Goal: Task Accomplishment & Management: Manage account settings

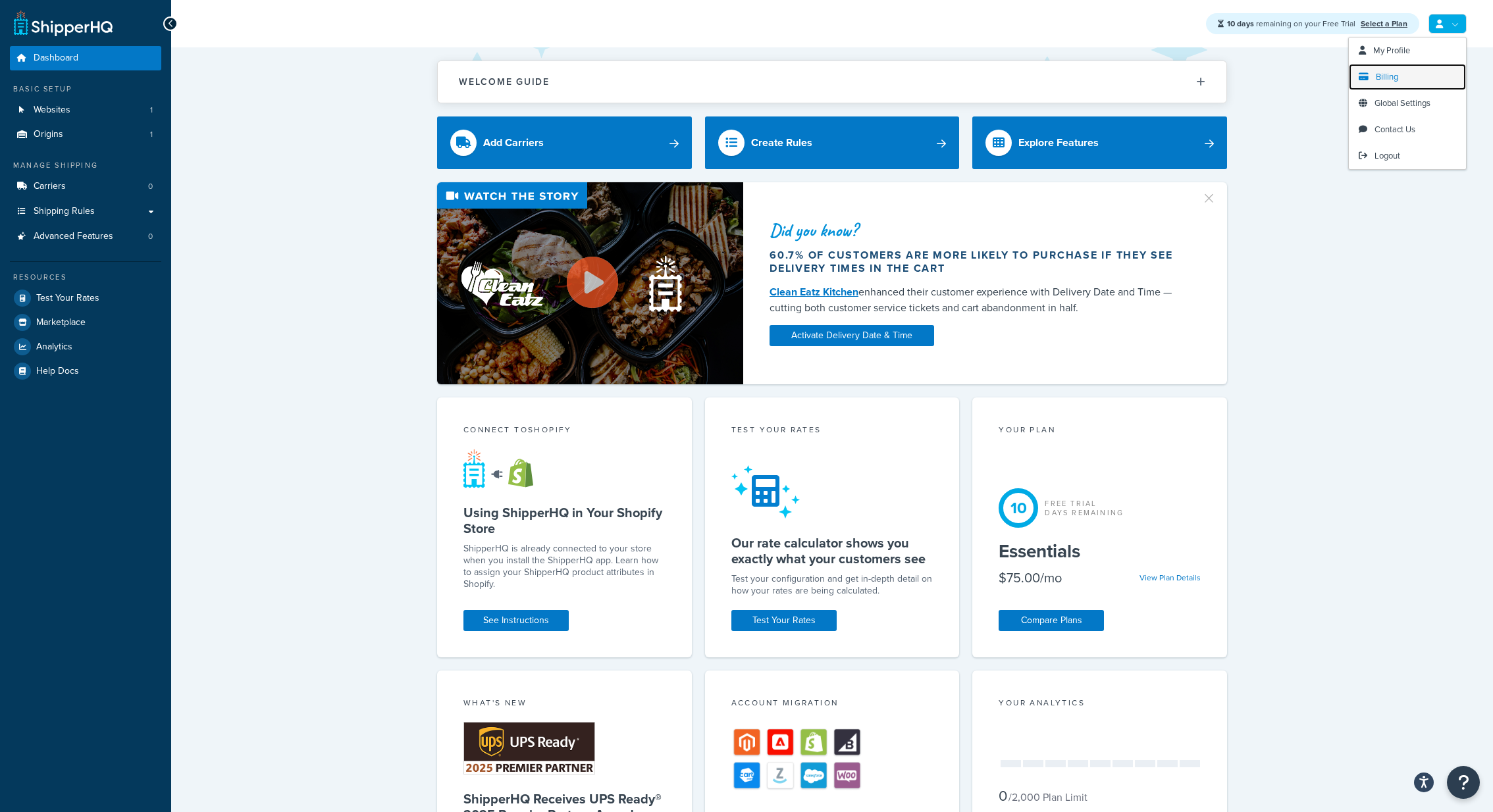
click at [1402, 78] on link "Billing" at bounding box center [1407, 76] width 118 height 26
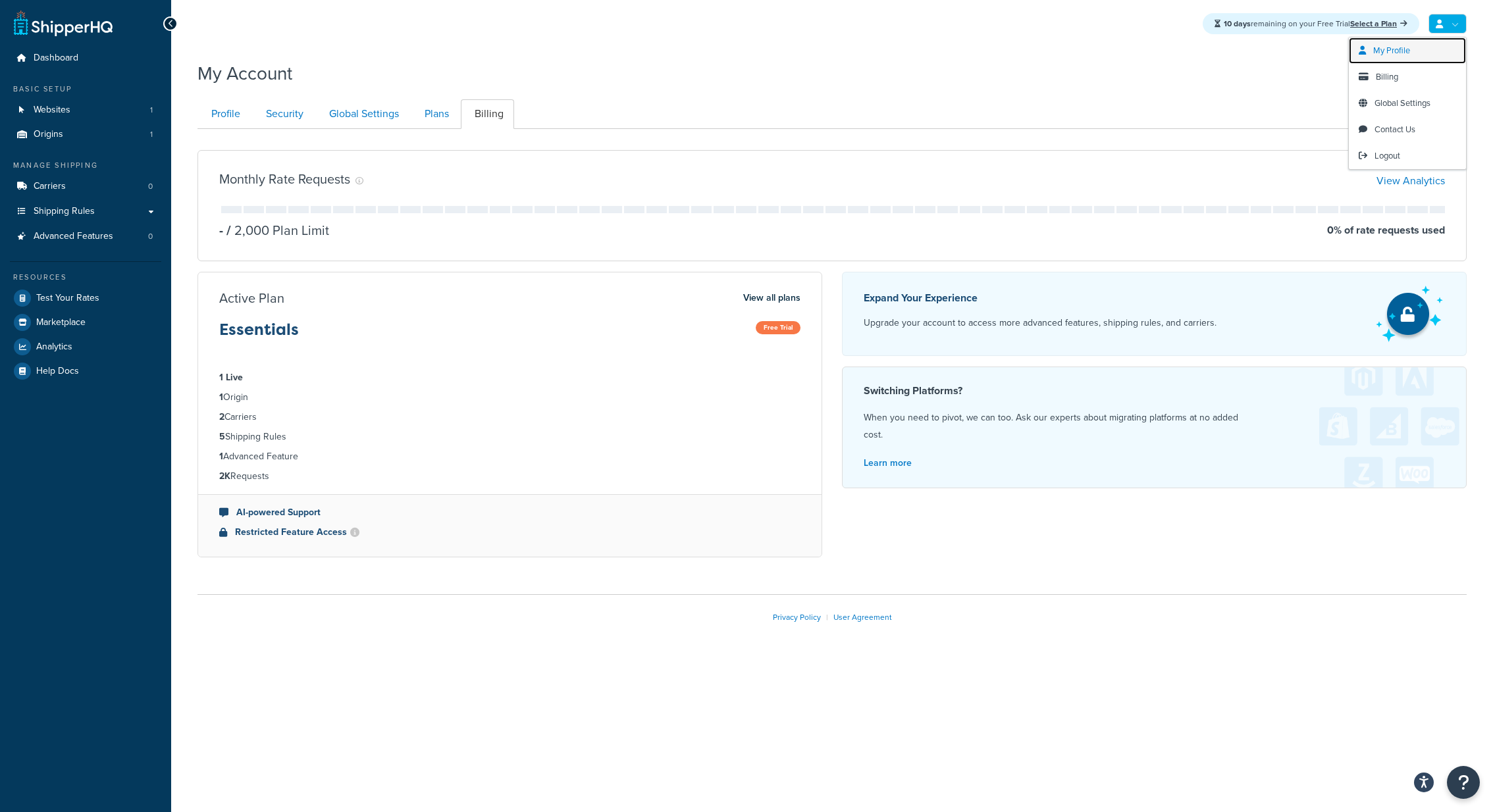
click at [1392, 54] on span "My Profile" at bounding box center [1392, 50] width 37 height 13
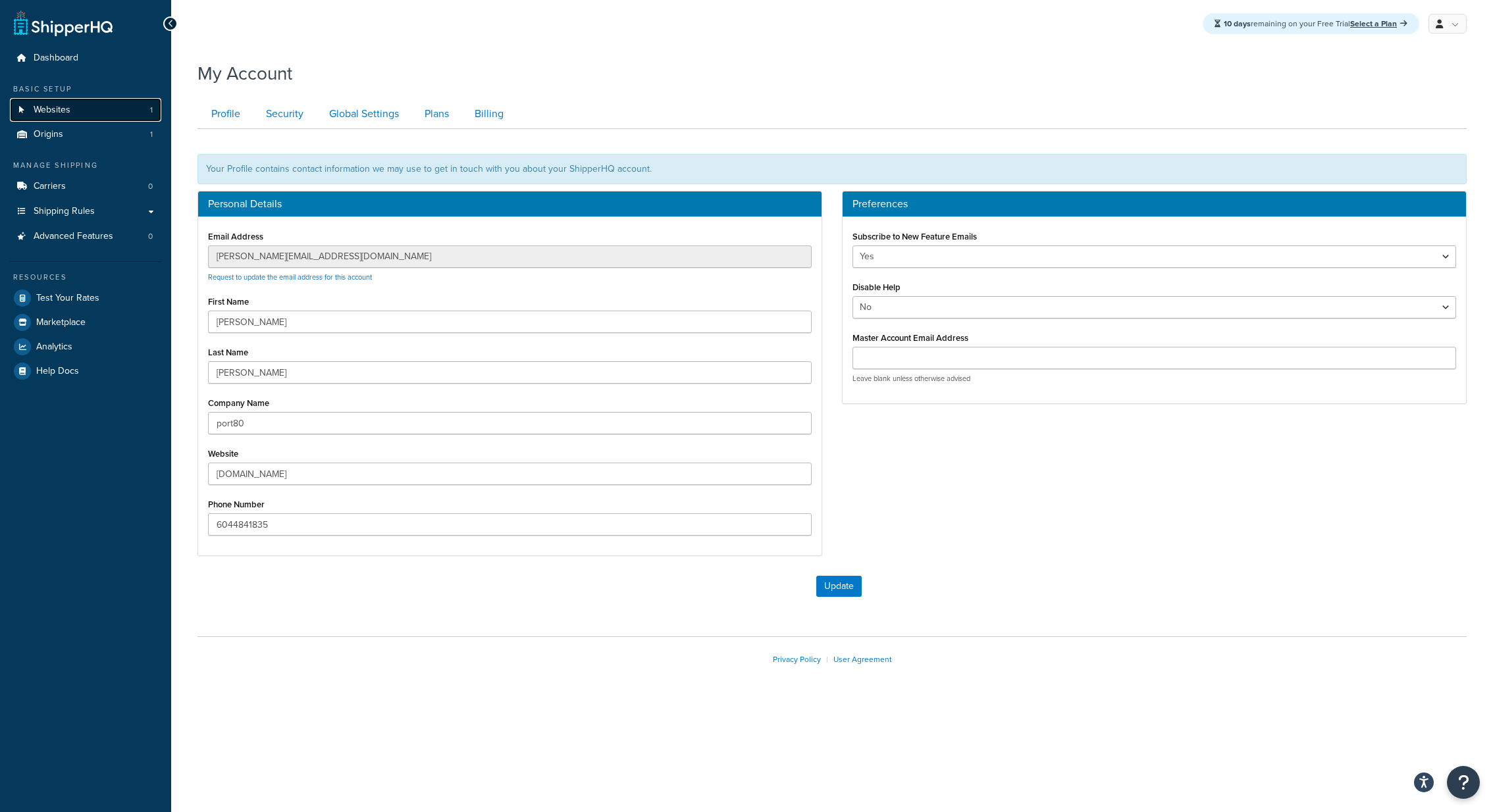
click at [82, 100] on link "Websites 1" at bounding box center [85, 109] width 152 height 24
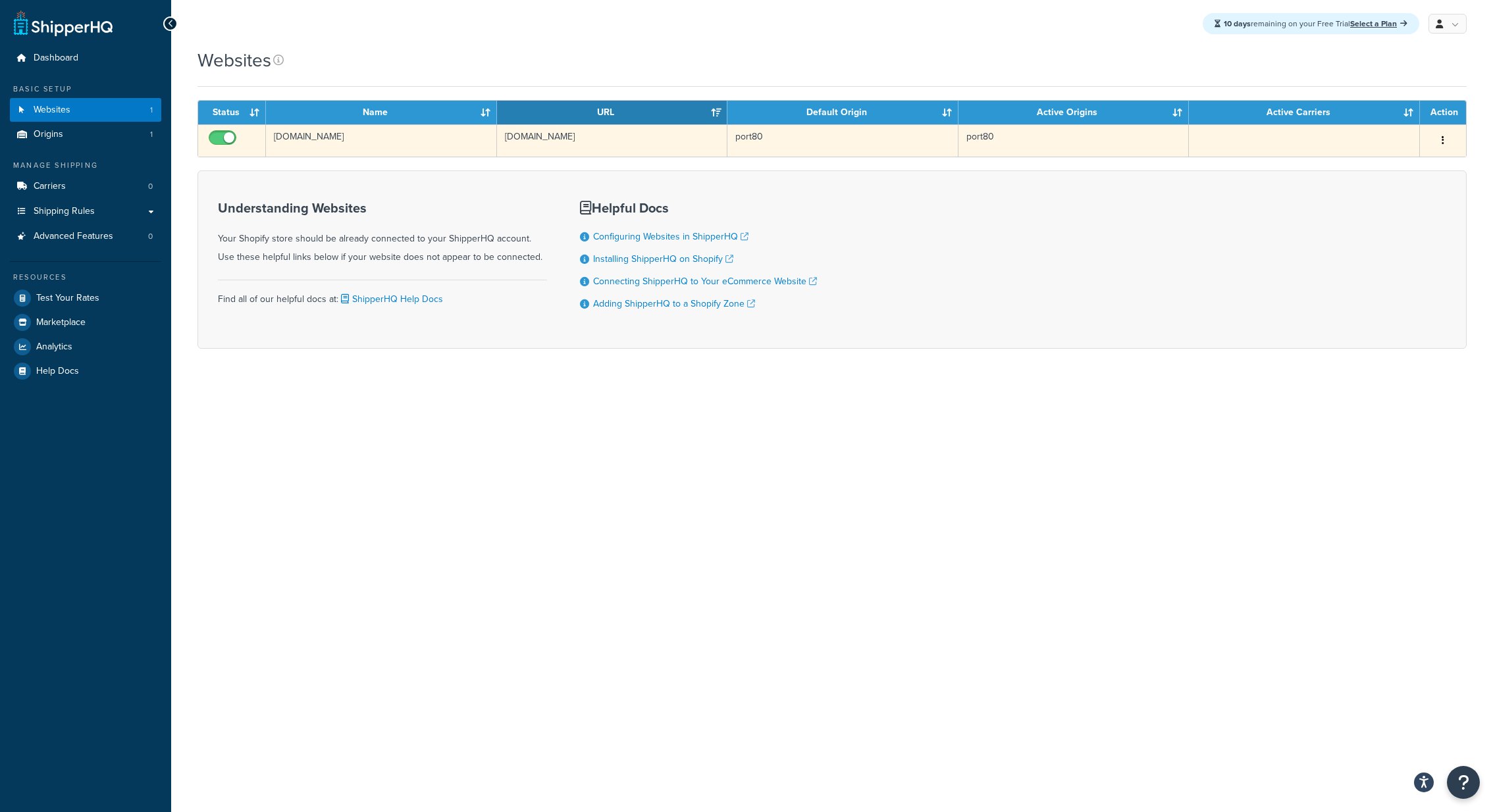
click at [359, 134] on td "[DOMAIN_NAME]" at bounding box center [381, 141] width 231 height 32
